Goal: Entertainment & Leisure: Consume media (video, audio)

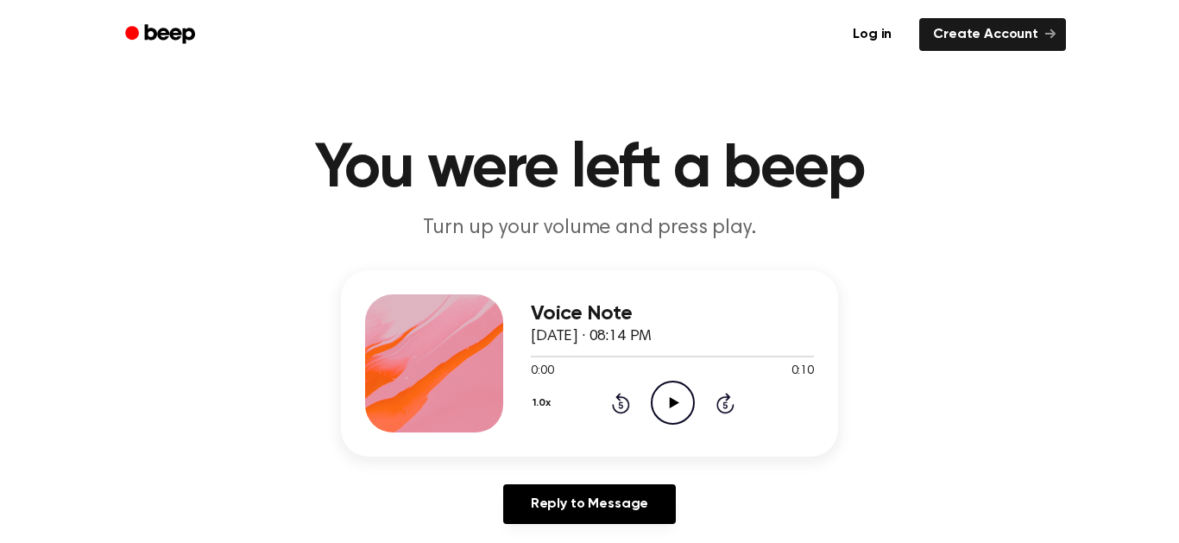
click at [475, 384] on div at bounding box center [434, 363] width 138 height 138
click at [669, 418] on icon "Play Audio" at bounding box center [673, 403] width 44 height 44
click at [698, 417] on div "1.0x Rewind 5 seconds Play Audio Skip 5 seconds" at bounding box center [672, 403] width 283 height 44
click at [673, 405] on icon at bounding box center [673, 402] width 9 height 11
click at [682, 425] on icon "Pause Audio" at bounding box center [673, 403] width 44 height 44
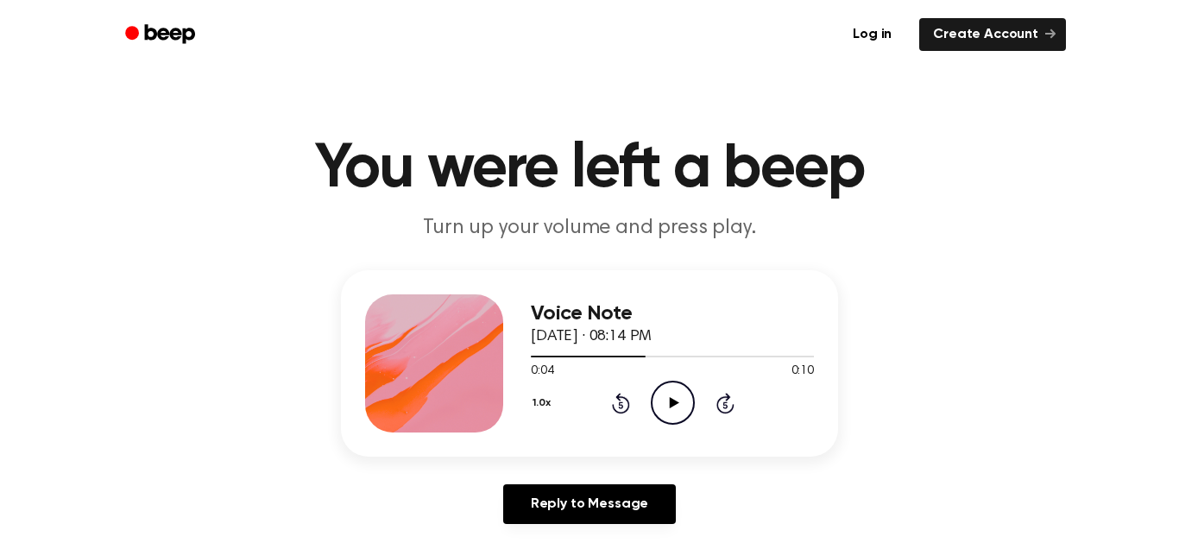
click at [683, 400] on icon "Play Audio" at bounding box center [673, 403] width 44 height 44
click at [671, 403] on icon "Pause Audio" at bounding box center [673, 403] width 44 height 44
click at [664, 416] on icon "Play Audio" at bounding box center [673, 403] width 44 height 44
click at [671, 403] on icon "Pause Audio" at bounding box center [673, 403] width 44 height 44
click at [664, 401] on icon "Play Audio" at bounding box center [673, 403] width 44 height 44
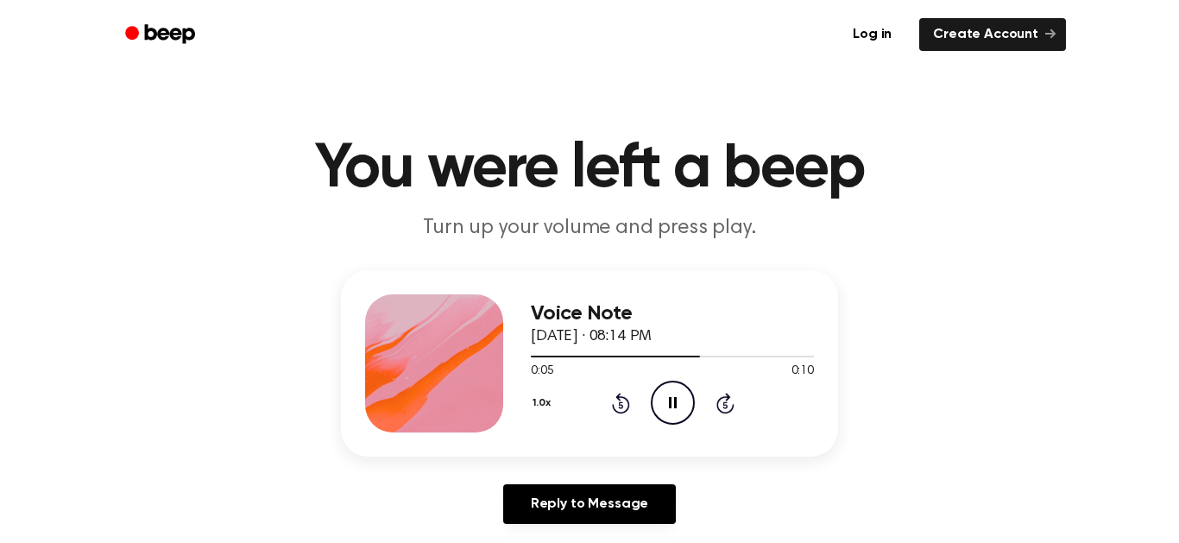
click at [661, 431] on div "Voice Note [DATE] · 08:14 PM 0:05 0:10 Your browser does not support the [objec…" at bounding box center [672, 363] width 283 height 138
click at [662, 419] on icon "Pause Audio" at bounding box center [673, 403] width 44 height 44
click at [699, 399] on div "1.0x Rewind 5 seconds Play Audio Skip 5 seconds" at bounding box center [672, 403] width 283 height 44
click at [671, 406] on icon at bounding box center [673, 402] width 9 height 11
click at [677, 418] on icon "Pause Audio" at bounding box center [673, 403] width 44 height 44
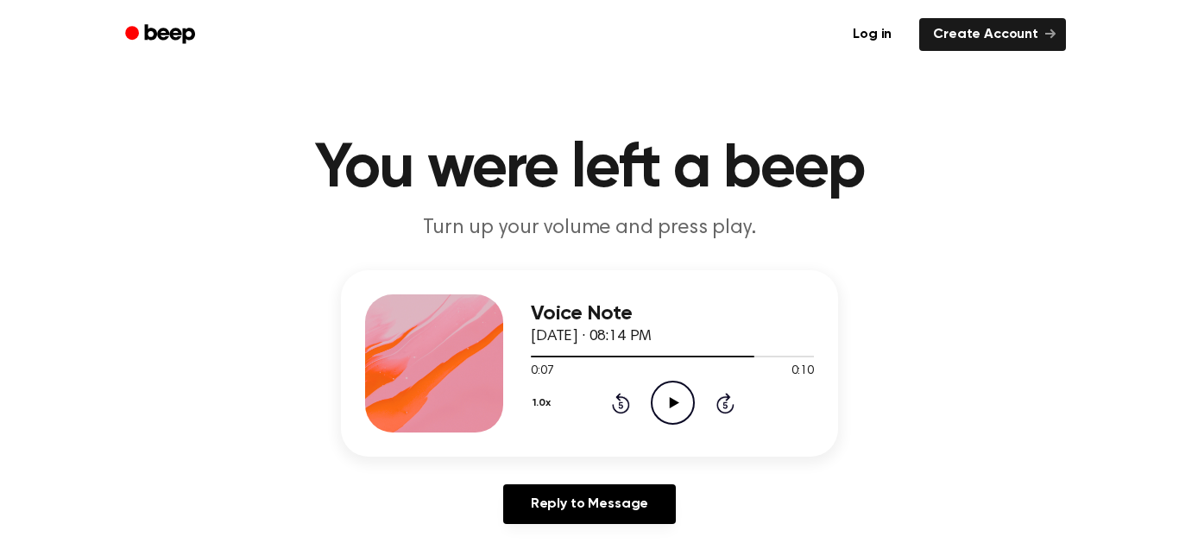
click at [658, 402] on icon "Play Audio" at bounding box center [673, 403] width 44 height 44
click at [676, 411] on icon "Pause Audio" at bounding box center [673, 403] width 44 height 44
click at [668, 406] on icon "Play Audio" at bounding box center [673, 403] width 44 height 44
click at [677, 426] on div "Voice Note [DATE] · 08:14 PM 0:08 0:10 Your browser does not support the [objec…" at bounding box center [672, 363] width 283 height 138
click at [676, 424] on circle at bounding box center [672, 402] width 42 height 42
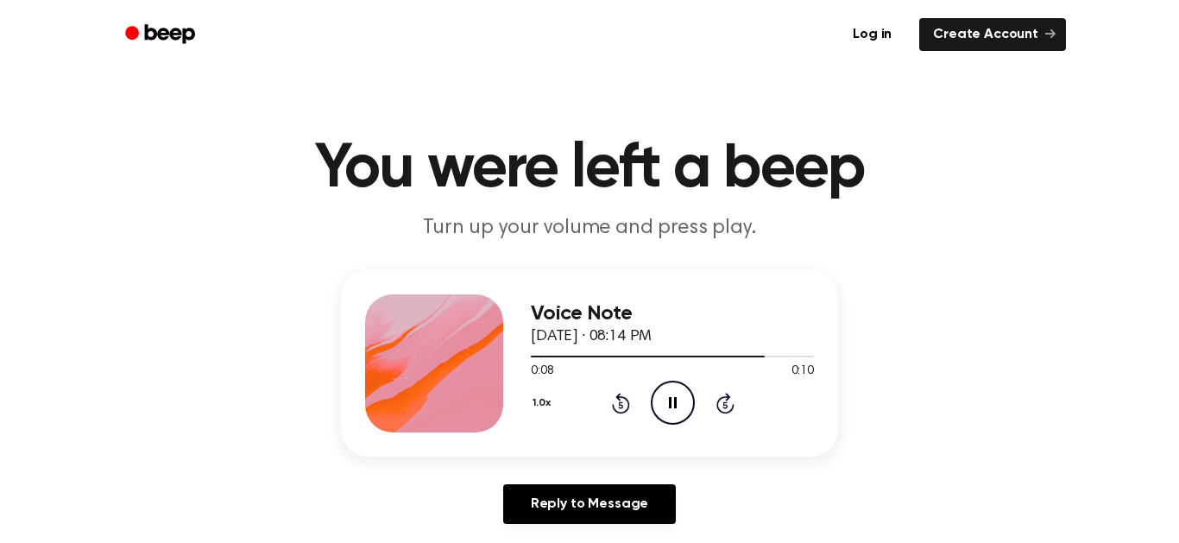
click at [688, 389] on circle at bounding box center [672, 402] width 42 height 42
click at [668, 394] on icon "Play Audio" at bounding box center [673, 403] width 44 height 44
click at [687, 415] on icon "Pause Audio" at bounding box center [673, 403] width 44 height 44
click at [672, 417] on icon "Play Audio" at bounding box center [673, 403] width 44 height 44
